Goal: Check status: Check status

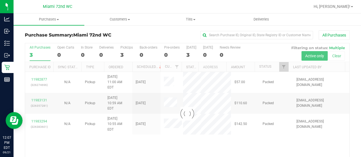
click at [0, 0] on p "Retail" at bounding box center [0, 0] width 0 height 0
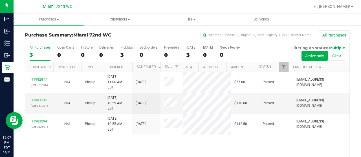
drag, startPoint x: 116, startPoint y: 37, endPoint x: 26, endPoint y: 37, distance: 90.2
click at [25, 37] on h3 "Purchase Summary: Miami 72nd WC" at bounding box center [79, 35] width 108 height 5
click at [27, 37] on h3 "Purchase Summary: Miami 72nd WC" at bounding box center [79, 35] width 108 height 5
drag, startPoint x: 24, startPoint y: 34, endPoint x: 102, endPoint y: 34, distance: 78.0
click at [119, 34] on div "Purchase Summary: Miami 72nd WC All Purchases All Purchases 3 Open Carts 0 In S…" at bounding box center [187, 108] width 347 height 166
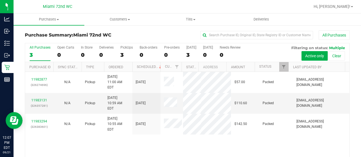
click at [102, 34] on span "Miami 72nd WC" at bounding box center [92, 34] width 38 height 5
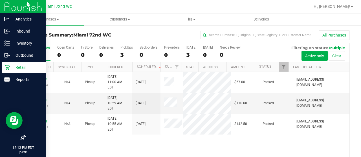
click at [6, 68] on icon at bounding box center [7, 68] width 6 height 6
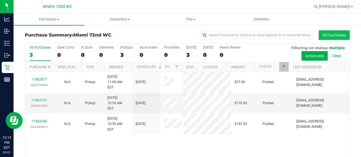
click at [321, 35] on button "All Purchases" at bounding box center [333, 35] width 31 height 10
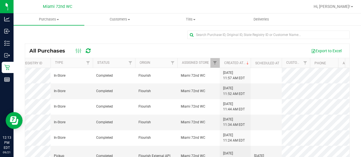
scroll to position [22, 87]
